Goal: Information Seeking & Learning: Learn about a topic

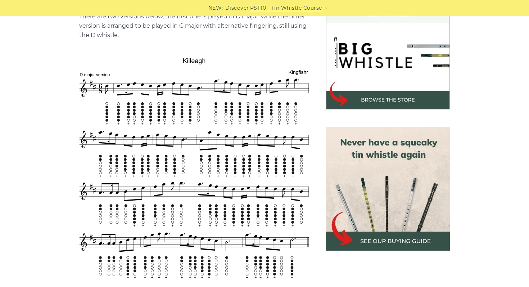
scroll to position [223, 0]
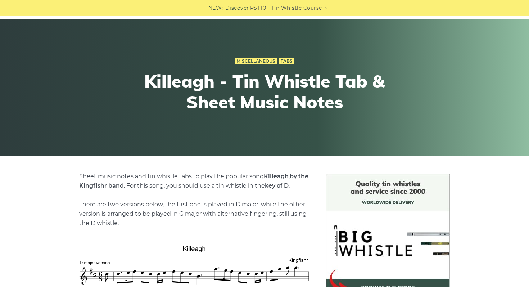
scroll to position [27, 0]
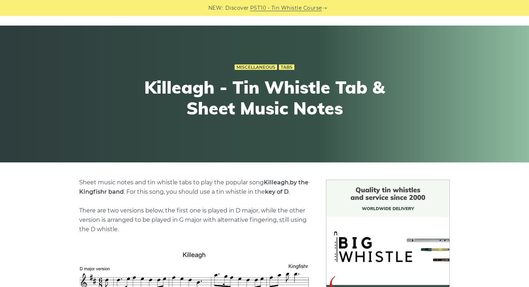
click at [285, 6] on link "PST10 - Tin Whistle Course" at bounding box center [286, 8] width 72 height 8
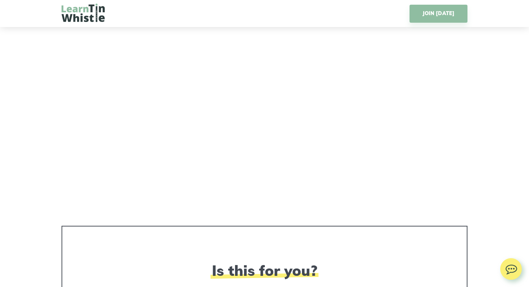
scroll to position [1095, 0]
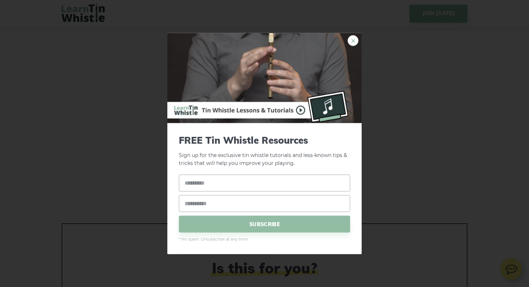
click at [354, 37] on link "×" at bounding box center [353, 40] width 11 height 11
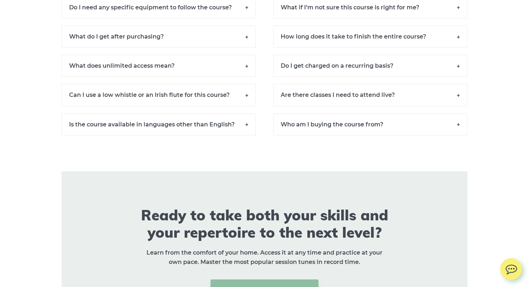
scroll to position [5150, 0]
